Goal: Task Accomplishment & Management: Manage account settings

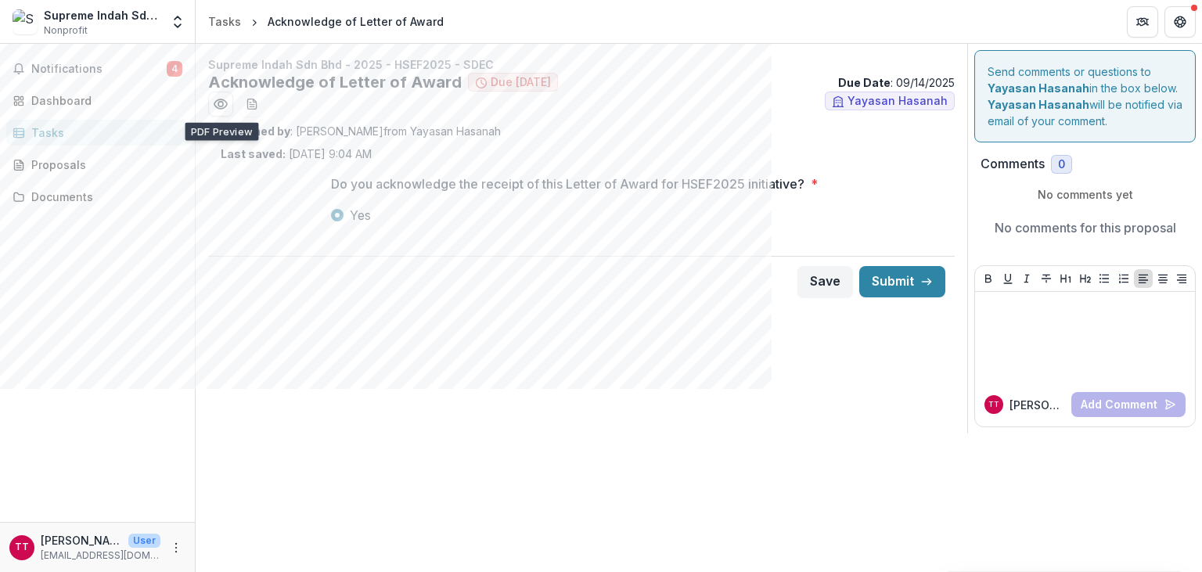
click at [610, 155] on div "Assigned by : [PERSON_NAME] from Yayasan Hasanah Last saved: [DATE] 9:04 AM" at bounding box center [581, 142] width 721 height 39
click at [98, 67] on span "Notifications" at bounding box center [98, 69] width 135 height 13
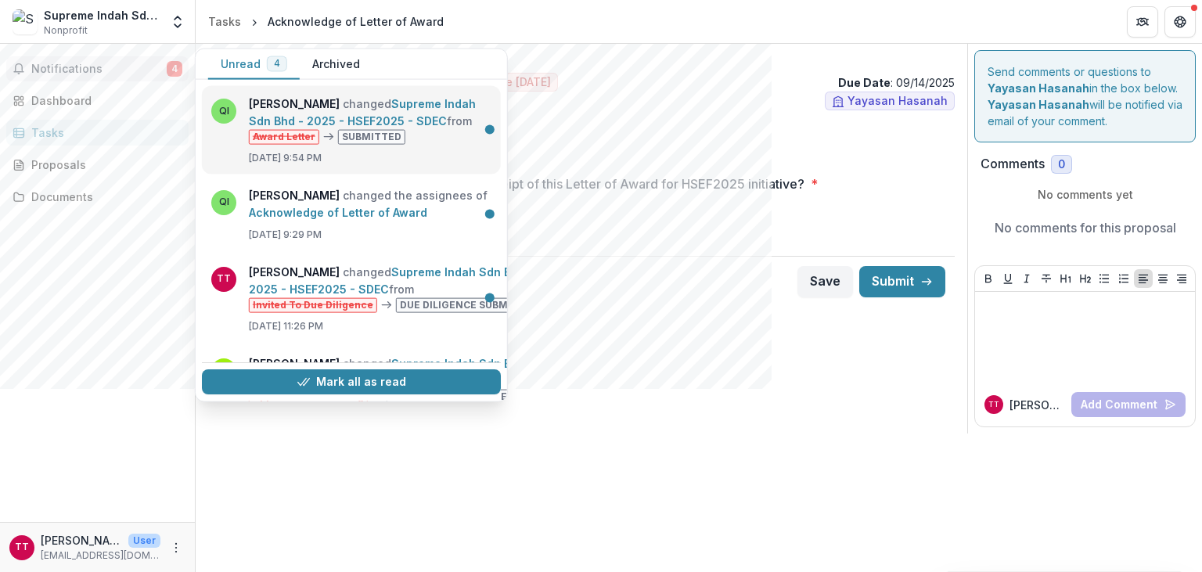
click at [402, 124] on link "Supreme Indah Sdn Bhd - 2025 - HSEF2025 - SDEC" at bounding box center [362, 112] width 227 height 31
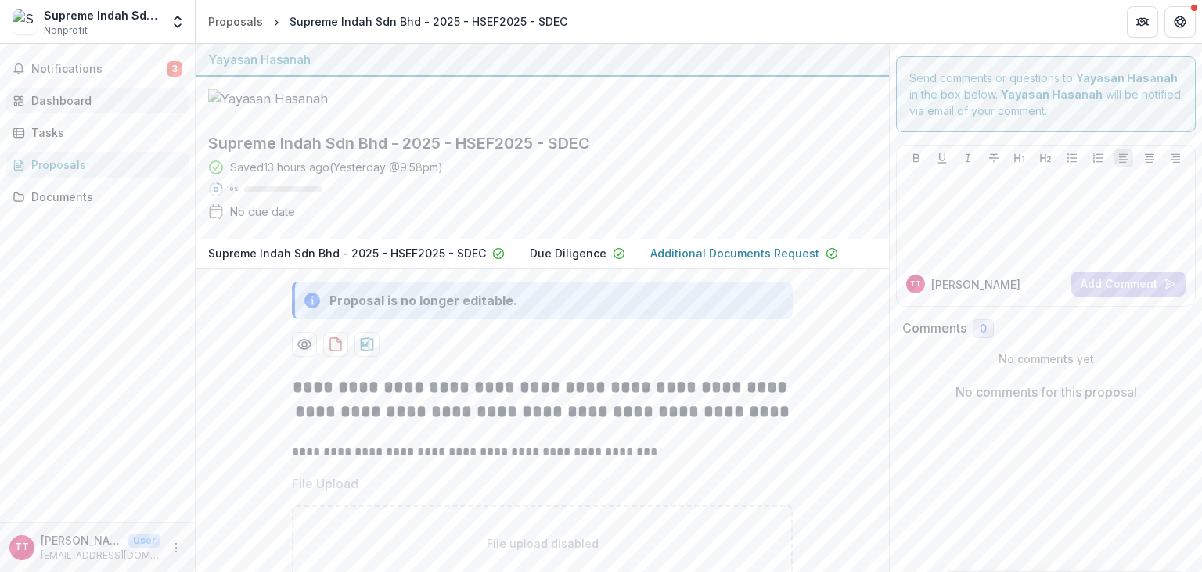
click at [77, 102] on div "Dashboard" at bounding box center [103, 100] width 145 height 16
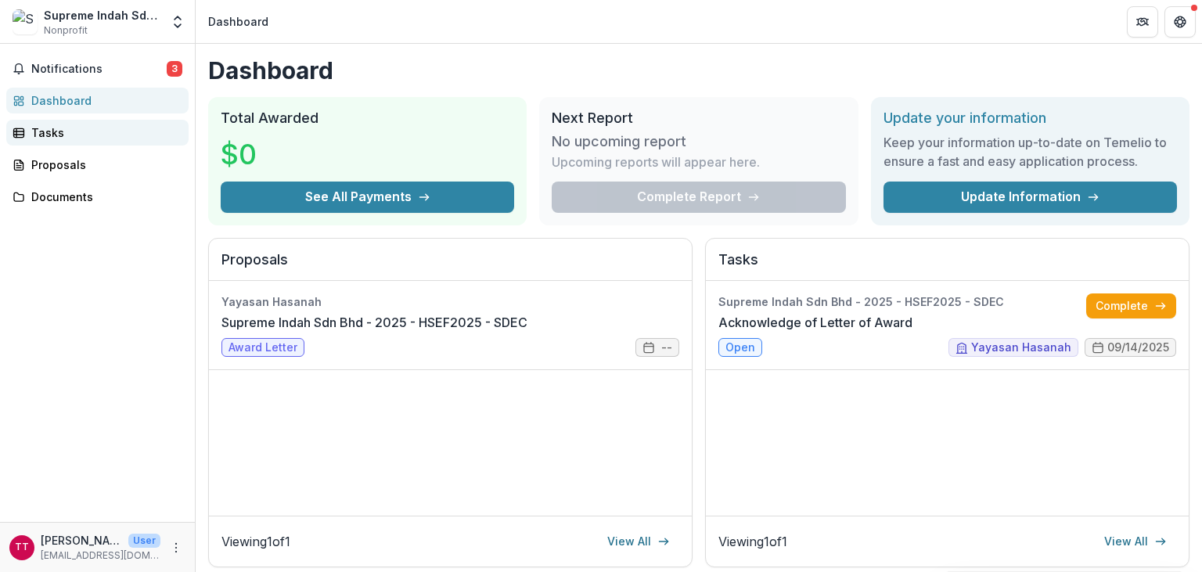
click at [86, 130] on div "Tasks" at bounding box center [103, 132] width 145 height 16
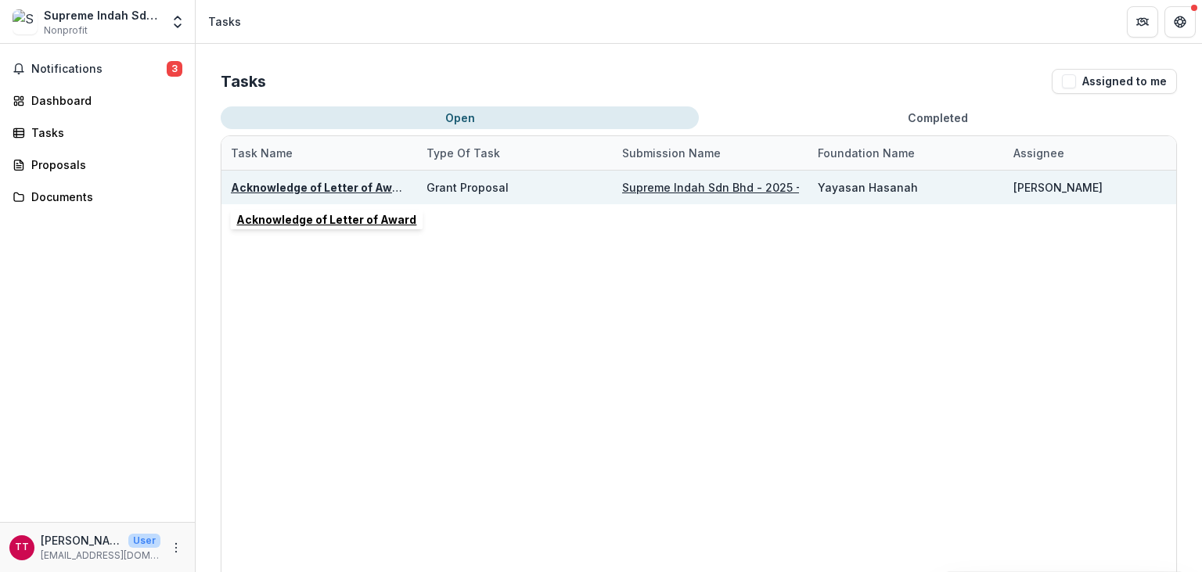
click at [321, 185] on u "Acknowledge of Letter of Award" at bounding box center [321, 187] width 180 height 13
